Goal: Information Seeking & Learning: Learn about a topic

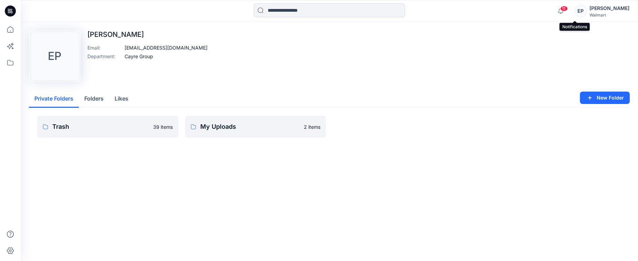
click at [568, 10] on span "11" at bounding box center [564, 9] width 8 height 6
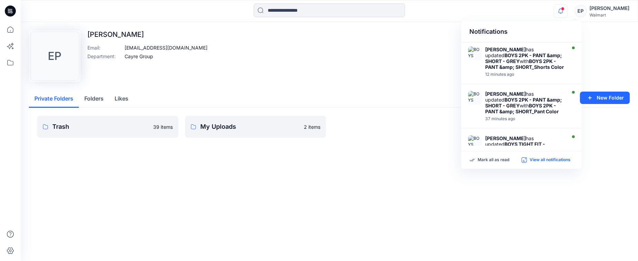
click at [547, 161] on p "View all notifications" at bounding box center [550, 160] width 41 height 6
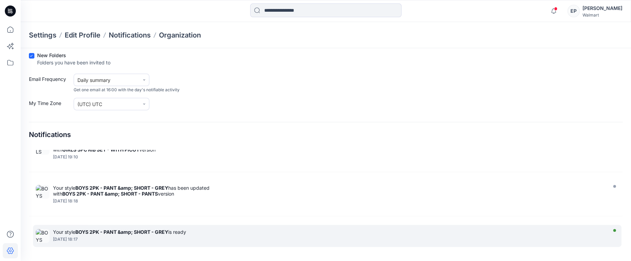
scroll to position [459, 0]
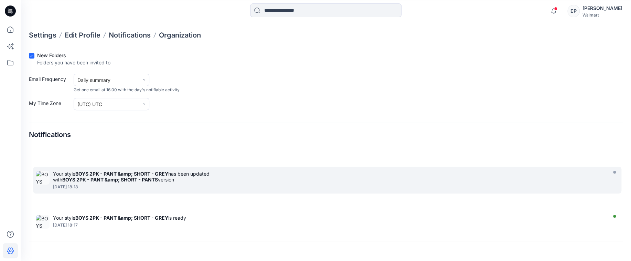
click at [103, 172] on strong "BOYS 2PK - PANT &amp; SHORT - GREY" at bounding box center [121, 174] width 93 height 6
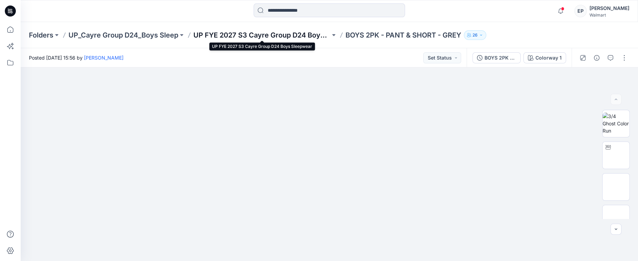
click at [216, 34] on p "UP FYE 2027 S3 Cayre Group D24 Boys Sleepwear" at bounding box center [261, 35] width 137 height 10
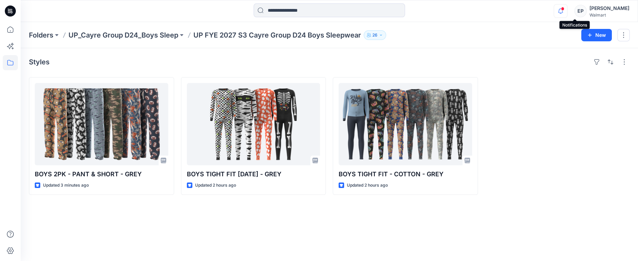
click at [567, 11] on icon "button" at bounding box center [560, 11] width 13 height 14
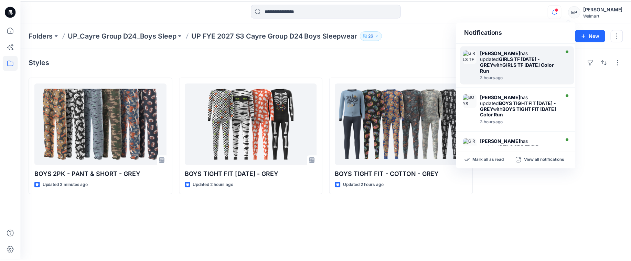
scroll to position [183, 0]
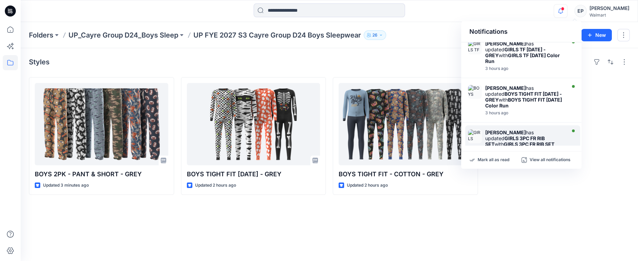
click at [513, 135] on strong "GIRLS 3PC FR RIB SET" at bounding box center [515, 141] width 60 height 12
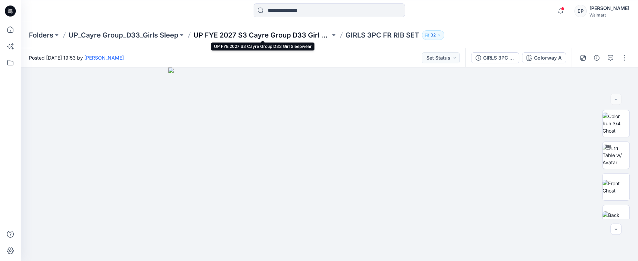
click at [282, 37] on p "UP FYE 2027 S3 Cayre Group D33 Girl Sleepwear" at bounding box center [261, 35] width 137 height 10
